Goal: Check status: Check status

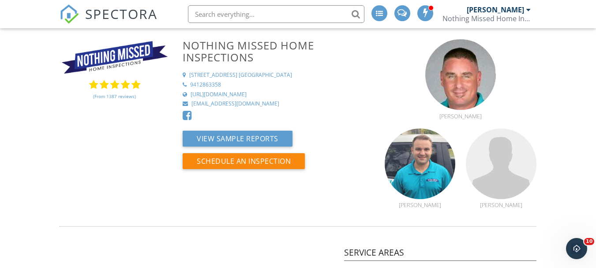
click at [376, 11] on span at bounding box center [379, 13] width 7 height 7
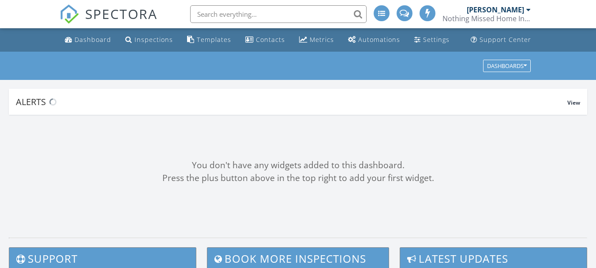
click at [104, 96] on div "Alerts" at bounding box center [291, 102] width 551 height 12
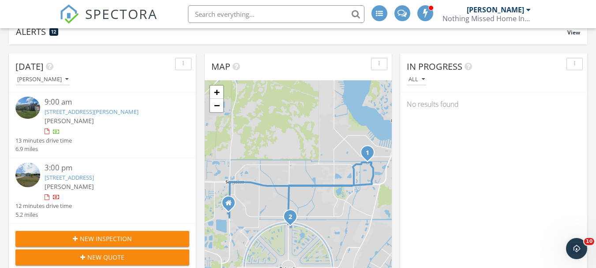
scroll to position [71, 0]
click at [56, 102] on div "9:00 am" at bounding box center [110, 101] width 130 height 11
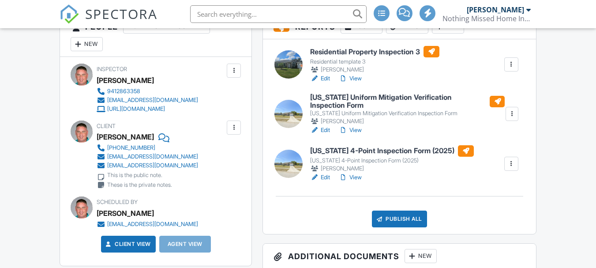
scroll to position [229, 0]
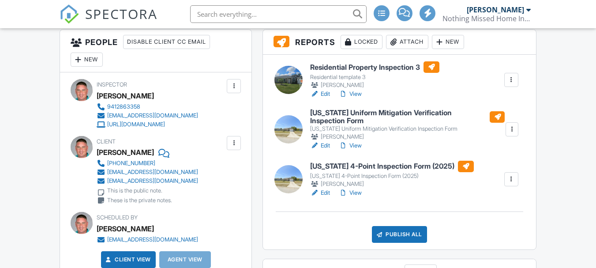
click at [355, 189] on link "View" at bounding box center [350, 192] width 23 height 9
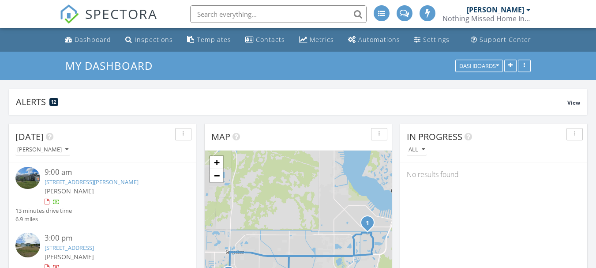
click at [61, 176] on div "9:00 am" at bounding box center [110, 172] width 130 height 11
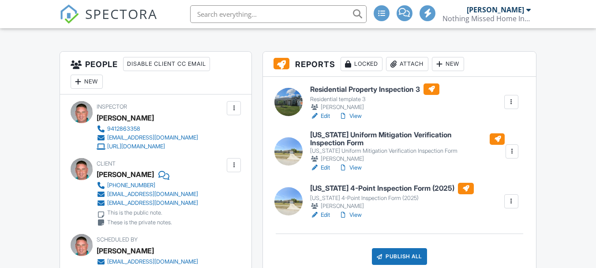
click at [370, 88] on h6 "Residential Property Inspection 3" at bounding box center [374, 88] width 129 height 11
